Goal: Task Accomplishment & Management: Complete application form

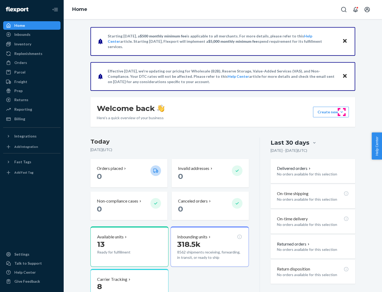
click at [341, 112] on button "Create new Create new inbound Create new order Create new product" at bounding box center [331, 112] width 36 height 11
click at [32, 34] on div "Inbounds" at bounding box center [32, 34] width 56 height 7
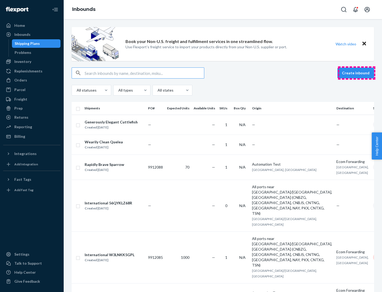
click at [356, 73] on button "Create inbound" at bounding box center [355, 73] width 37 height 11
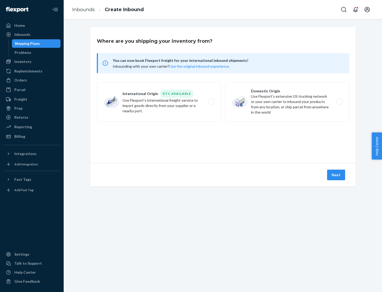
click at [287, 102] on label "Domestic Origin Use Flexport’s extensive US trucking network or your own carrie…" at bounding box center [287, 102] width 124 height 40
click at [339, 102] on input "Domestic Origin Use Flexport’s extensive US trucking network or your own carrie…" at bounding box center [340, 101] width 3 height 3
radio input "true"
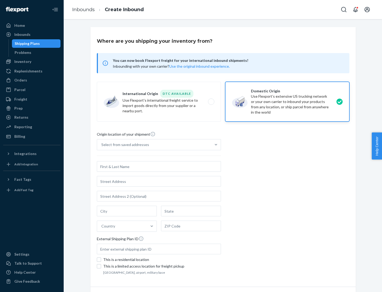
click at [124, 144] on div "Select from saved addresses" at bounding box center [125, 144] width 48 height 5
click at [102, 144] on input "Select from saved addresses" at bounding box center [101, 144] width 1 height 5
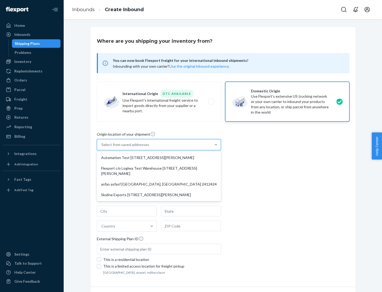
scroll to position [2, 0]
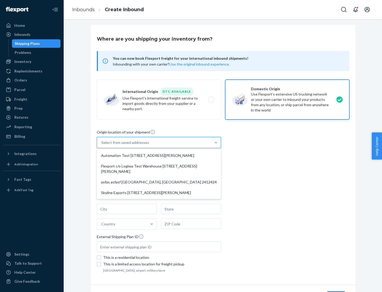
click at [159, 155] on div "Automation Test [STREET_ADDRESS][PERSON_NAME]" at bounding box center [159, 155] width 122 height 11
click at [102, 145] on input "option Automation Test [STREET_ADDRESS][PERSON_NAME] focused, 1 of 4. 4 results…" at bounding box center [101, 142] width 1 height 5
type input "Automation Test"
type input "9th Floor"
type input "[GEOGRAPHIC_DATA]"
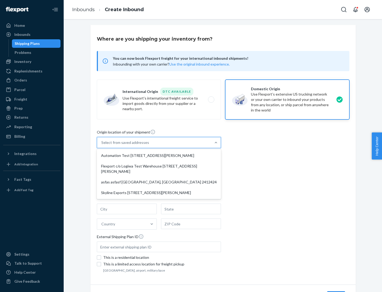
type input "CA"
type input "94104"
type input "[STREET_ADDRESS][PERSON_NAME]"
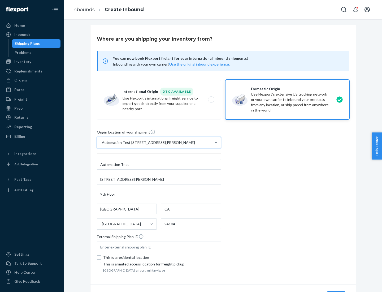
scroll to position [31, 0]
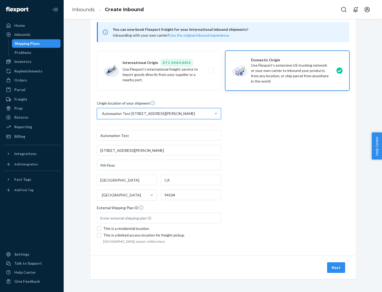
click at [336, 267] on button "Next" at bounding box center [336, 267] width 18 height 11
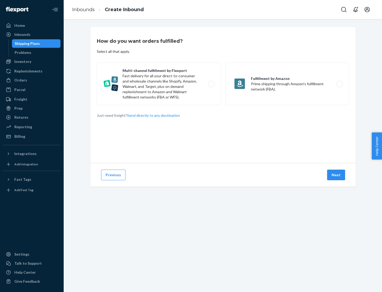
click at [159, 84] on label "Multi-channel fulfillment by Flexport Fast delivery for all your direct-to-cons…" at bounding box center [159, 84] width 124 height 42
click at [211, 84] on input "Multi-channel fulfillment by Flexport Fast delivery for all your direct-to-cons…" at bounding box center [212, 83] width 3 height 3
radio input "true"
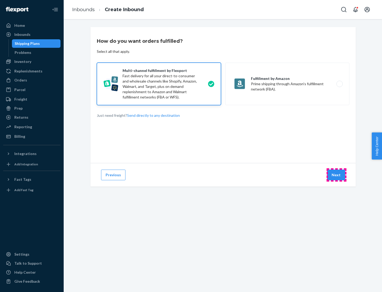
click at [336, 175] on button "Next" at bounding box center [336, 174] width 18 height 11
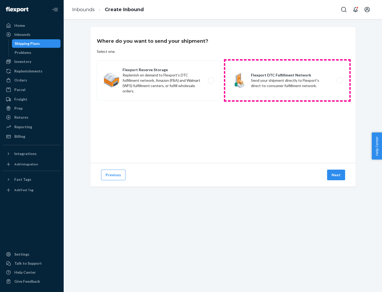
click at [287, 80] on label "Flexport DTC Fulfillment Network Send your shipment directly to Flexport's dire…" at bounding box center [287, 80] width 124 height 40
click at [339, 80] on input "Flexport DTC Fulfillment Network Send your shipment directly to Flexport's dire…" at bounding box center [340, 80] width 3 height 3
radio input "true"
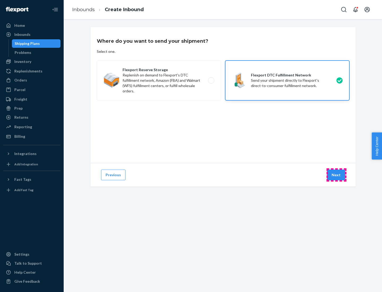
click at [336, 175] on button "Next" at bounding box center [336, 174] width 18 height 11
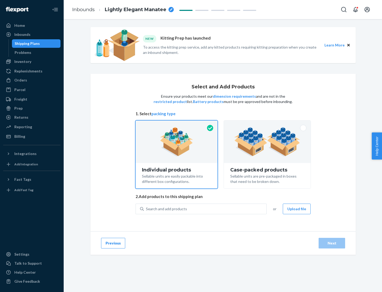
click at [267, 142] on img at bounding box center [267, 141] width 66 height 29
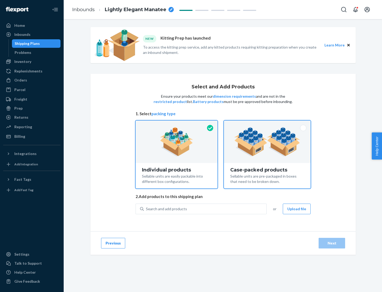
click at [267, 124] on input "Case-packed products Sellable units are pre-packaged in boxes that need to be b…" at bounding box center [266, 121] width 3 height 3
radio input "true"
radio input "false"
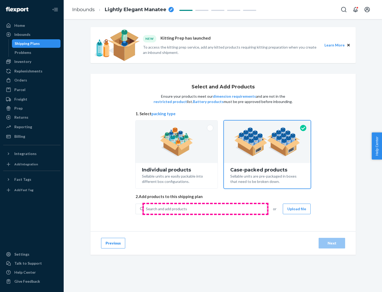
click at [205, 208] on div "Search and add products" at bounding box center [205, 209] width 122 height 10
click at [146, 208] on input "Search and add products" at bounding box center [146, 208] width 1 height 5
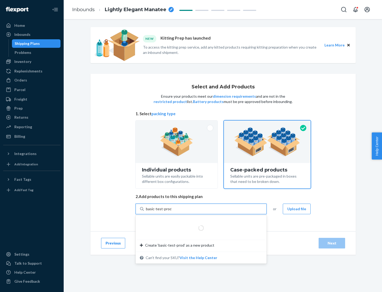
type input "basic-test-product-1"
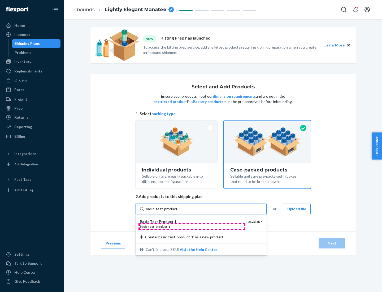
click at [192, 226] on div "basic - test - product - 1" at bounding box center [192, 226] width 104 height 5
click at [180, 211] on input "basic-test-product-1" at bounding box center [163, 208] width 34 height 5
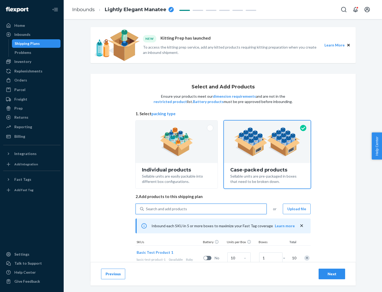
scroll to position [19, 0]
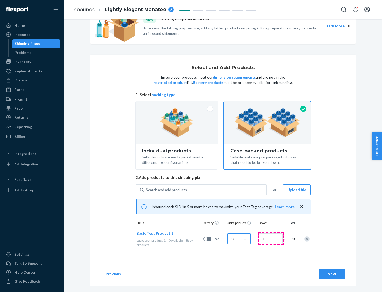
type input "10"
type input "7"
click at [332, 274] on div "Next" at bounding box center [331, 273] width 17 height 5
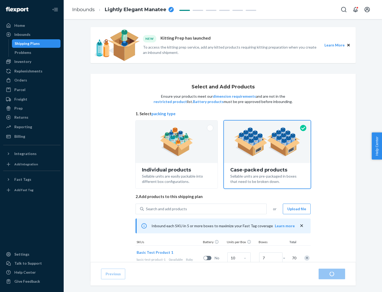
radio input "true"
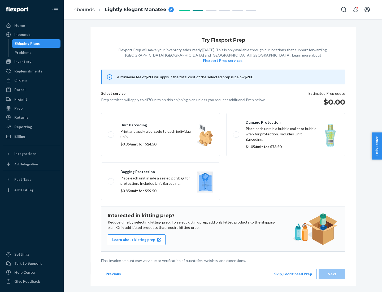
scroll to position [1, 0]
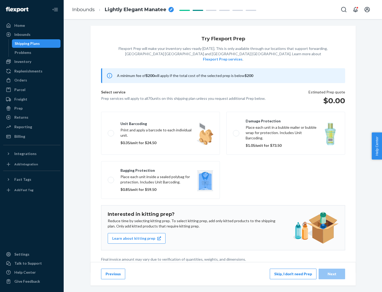
click at [160, 169] on label "Bagging protection Place each unit inside a sealed polybag for protection. Incl…" at bounding box center [160, 180] width 119 height 38
click at [111, 178] on input "Bagging protection Place each unit inside a sealed polybag for protection. Incl…" at bounding box center [109, 179] width 3 height 3
checkbox input "true"
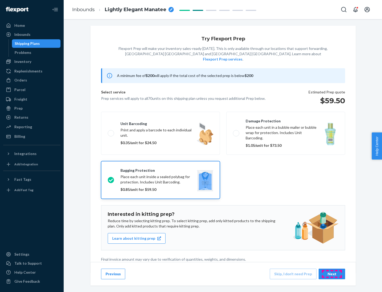
click at [332, 273] on div "Next" at bounding box center [331, 273] width 17 height 5
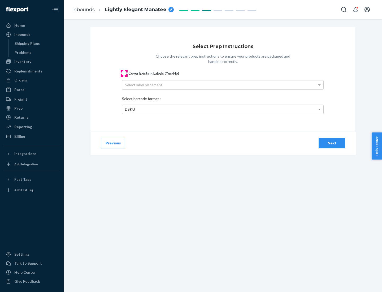
click at [124, 73] on input "Cover Existing Labels (Yes/No)" at bounding box center [124, 73] width 4 height 4
checkbox input "true"
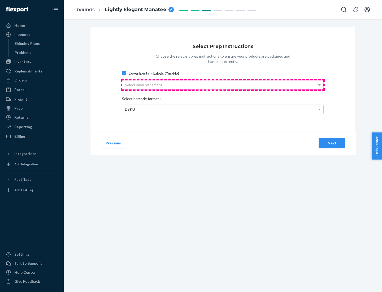
click at [223, 85] on div "Select label placement" at bounding box center [222, 84] width 201 height 9
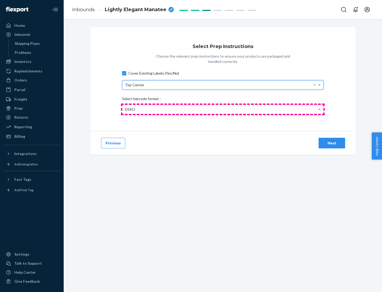
click at [223, 109] on div "DSKU" at bounding box center [222, 109] width 201 height 9
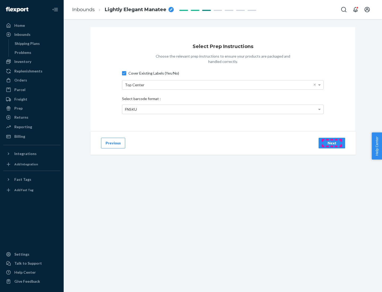
click at [332, 143] on div "Next" at bounding box center [331, 142] width 17 height 5
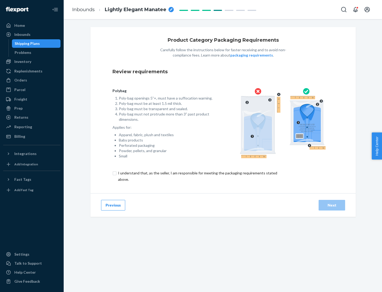
click at [197, 176] on input "checkbox" at bounding box center [200, 176] width 176 height 13
checkbox input "true"
click at [332, 205] on div "Next" at bounding box center [331, 204] width 17 height 5
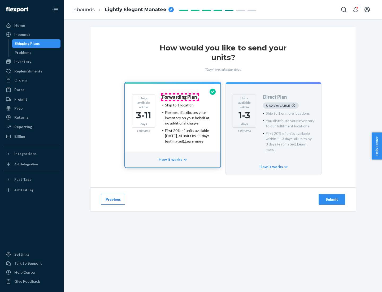
click at [180, 97] on h4 "Forwarding Plan" at bounding box center [179, 96] width 35 height 5
click at [332, 196] on div "Submit" at bounding box center [331, 198] width 17 height 5
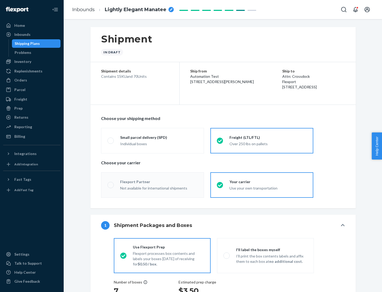
radio input "true"
radio input "false"
radio input "true"
radio input "false"
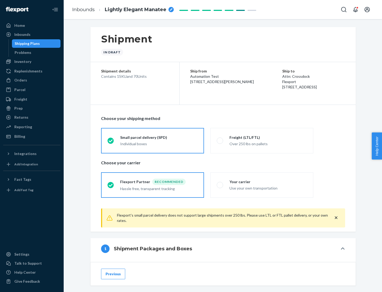
click at [262, 140] on div "Over 250 lbs on pallets" at bounding box center [267, 143] width 77 height 6
click at [220, 140] on input "Freight (LTL/FTL) Over 250 lbs on pallets" at bounding box center [218, 140] width 3 height 3
radio input "true"
radio input "false"
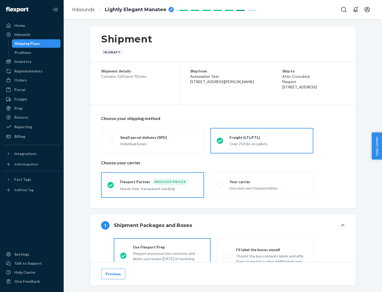
scroll to position [29, 0]
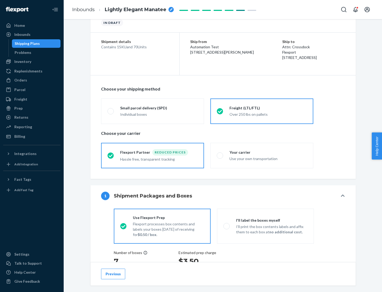
click at [262, 155] on div "Use your own transportation" at bounding box center [267, 158] width 77 height 6
click at [220, 155] on input "Your carrier Use your own transportation" at bounding box center [218, 154] width 3 height 3
radio input "true"
radio input "false"
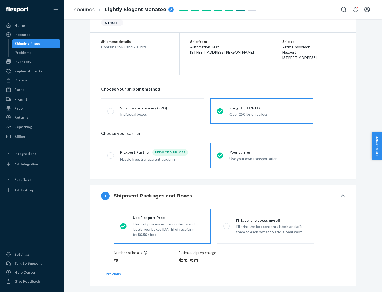
scroll to position [100, 0]
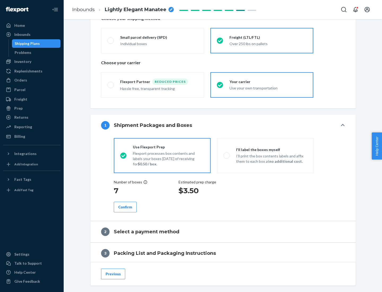
click at [265, 155] on p "I’ll print the box contents labels and affix them to each box at no additional …" at bounding box center [271, 158] width 71 height 11
click at [227, 155] on input "I'll label the boxes myself I’ll print the box contents labels and affix them t…" at bounding box center [224, 154] width 3 height 3
radio input "true"
radio input "false"
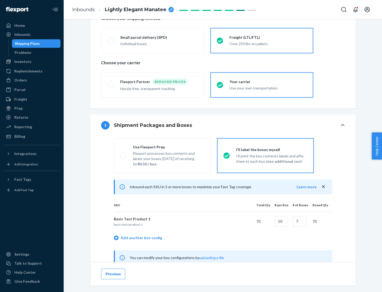
scroll to position [166, 0]
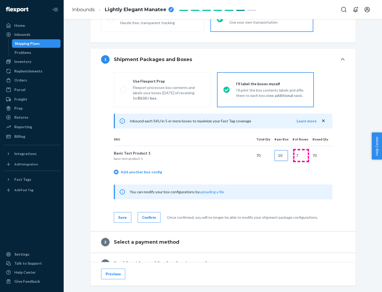
type input "10"
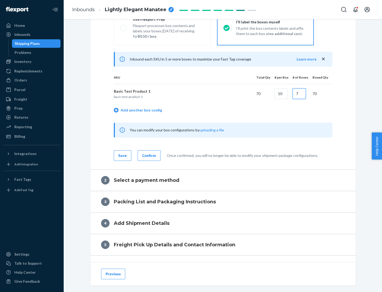
type input "7"
click at [148, 155] on div "Confirm" at bounding box center [149, 155] width 14 height 5
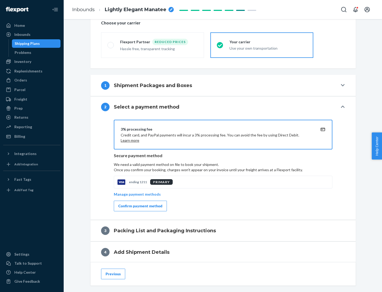
scroll to position [190, 0]
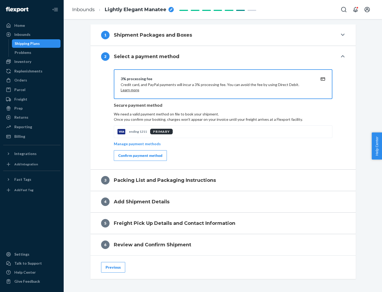
click at [140, 155] on div "Confirm payment method" at bounding box center [140, 155] width 44 height 5
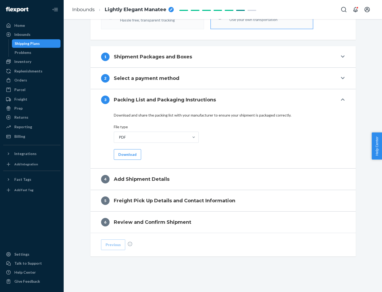
scroll to position [167, 0]
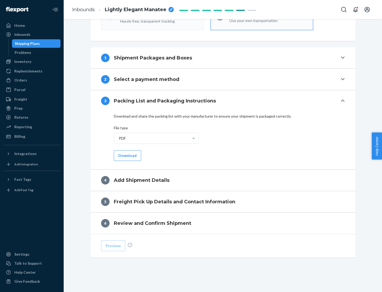
click at [127, 155] on button "Download" at bounding box center [127, 155] width 27 height 11
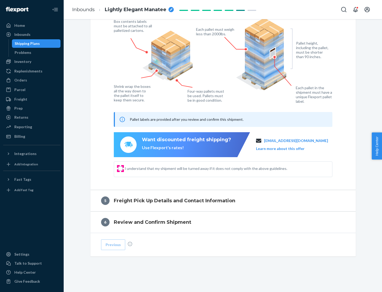
click at [120, 168] on input "I understand that my shipment will be turned away if it does not comply with th…" at bounding box center [120, 168] width 4 height 4
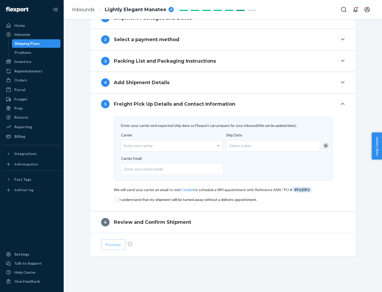
click at [223, 199] on input "checkbox" at bounding box center [223, 199] width 218 height 6
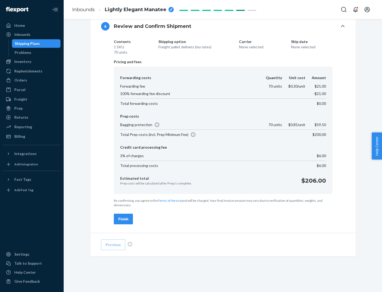
click at [123, 219] on div "Finish" at bounding box center [123, 218] width 10 height 5
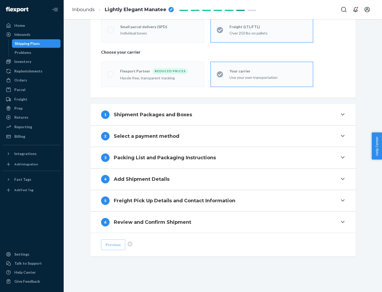
scroll to position [111, 0]
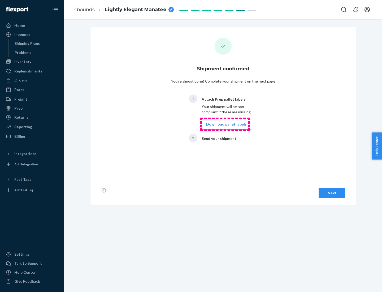
click at [225, 124] on button "Download pallet labels" at bounding box center [226, 124] width 50 height 11
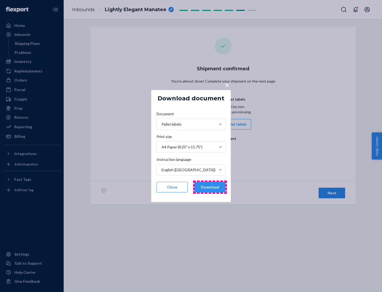
click at [210, 187] on button "Download" at bounding box center [209, 187] width 31 height 11
click at [227, 85] on span "×" at bounding box center [227, 84] width 4 height 9
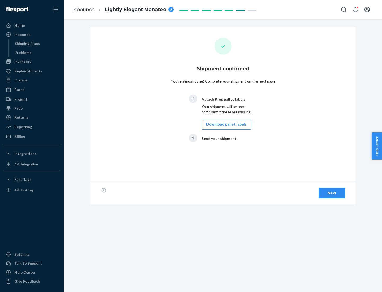
click at [332, 193] on div "Next" at bounding box center [331, 192] width 17 height 5
